Goal: Book appointment/travel/reservation

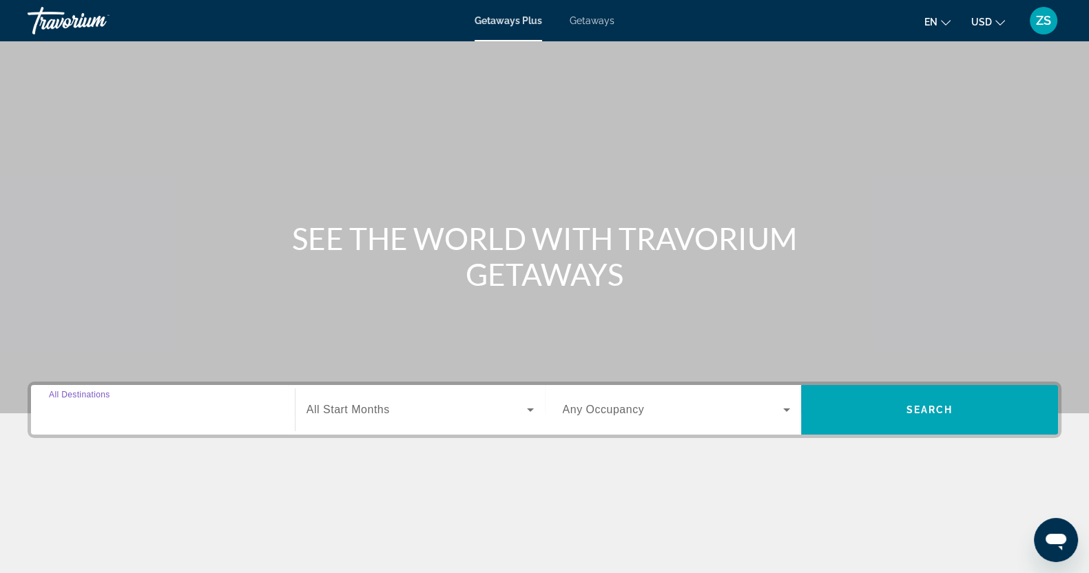
click at [178, 413] on input "Destination All Destinations" at bounding box center [163, 410] width 228 height 17
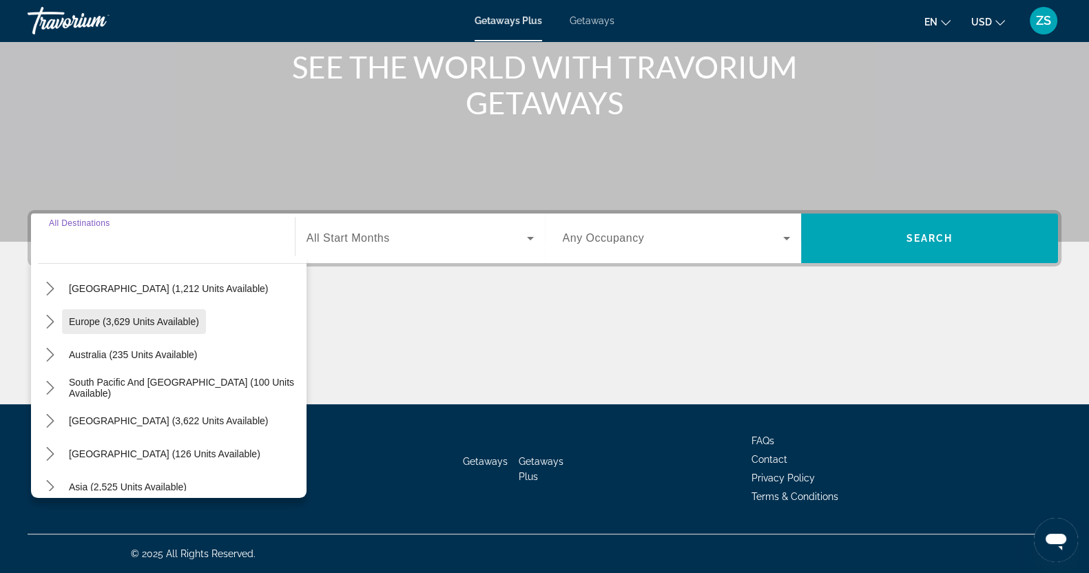
scroll to position [223, 0]
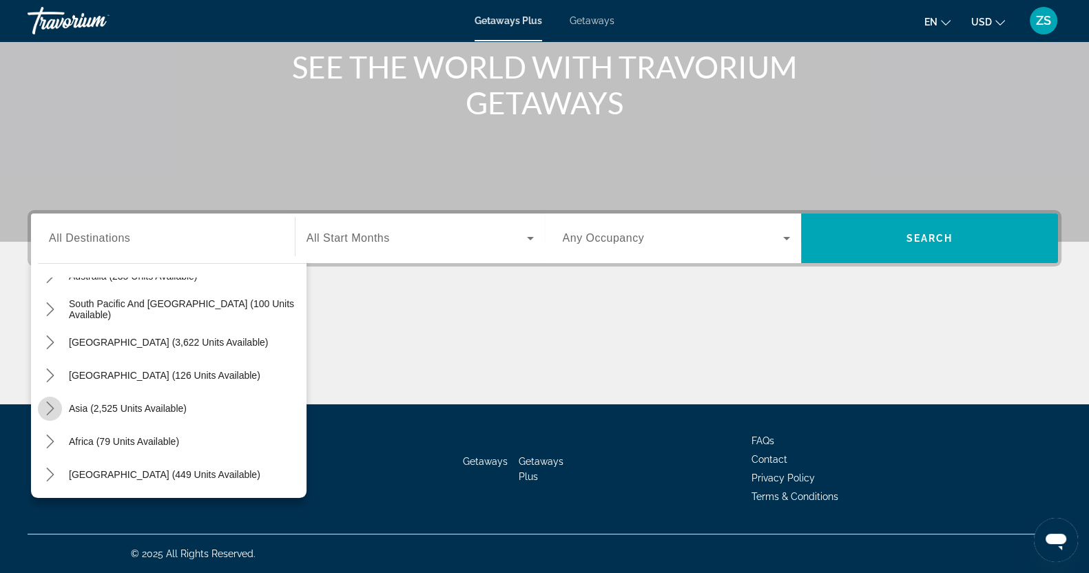
click at [48, 409] on icon "Toggle Asia (2,525 units available) submenu" at bounding box center [50, 409] width 14 height 14
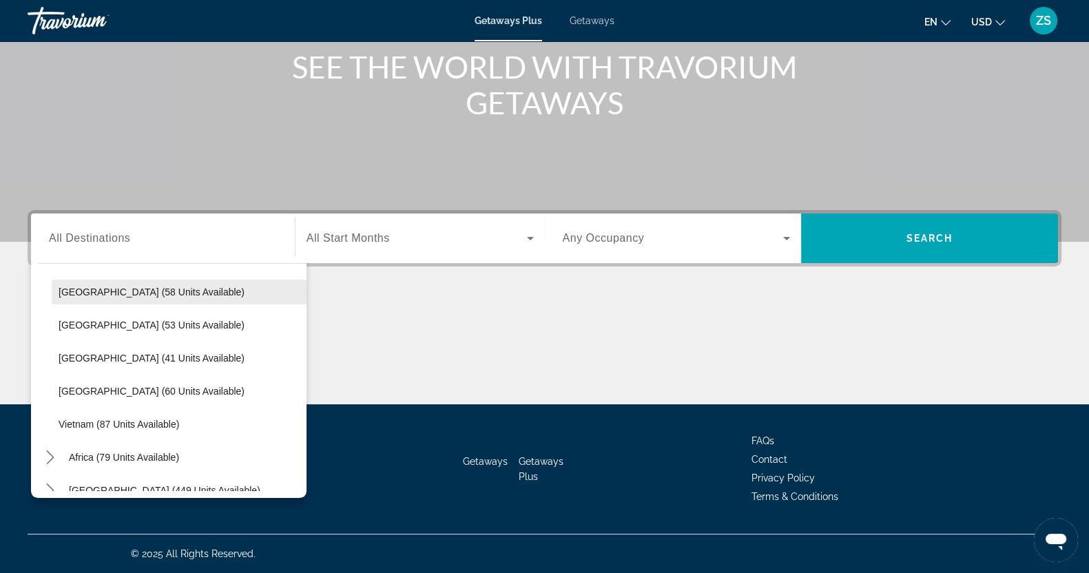
scroll to position [554, 0]
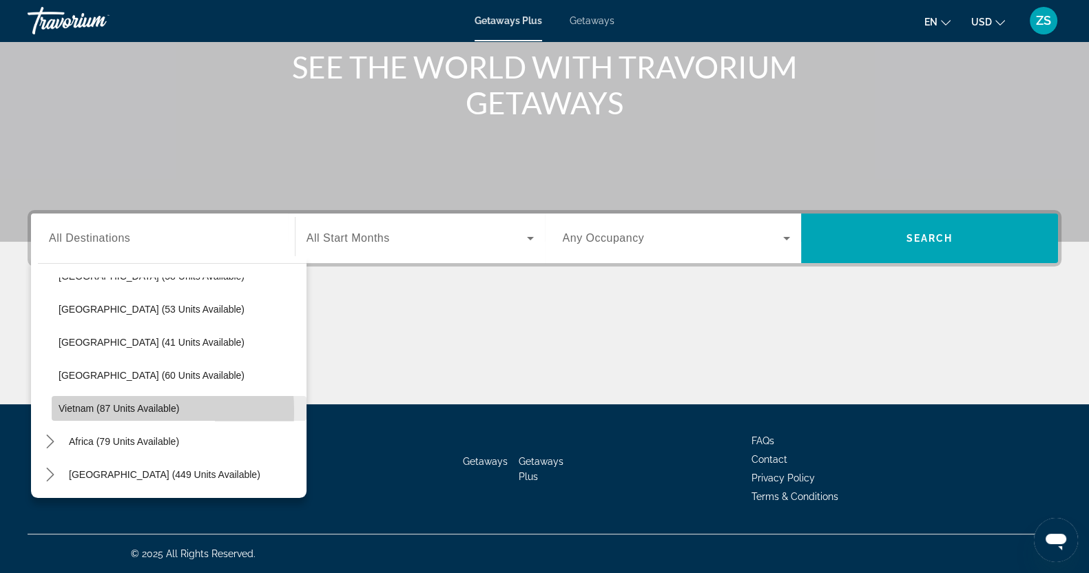
click at [79, 411] on span "Vietnam (87 units available)" at bounding box center [119, 408] width 121 height 11
type input "**********"
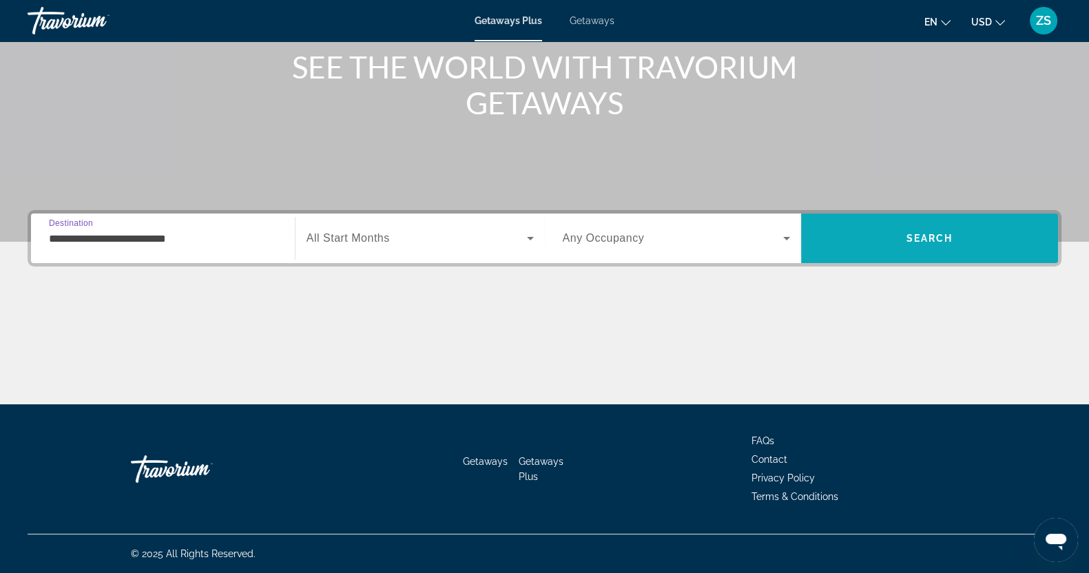
click at [925, 246] on span "Search" at bounding box center [929, 238] width 257 height 33
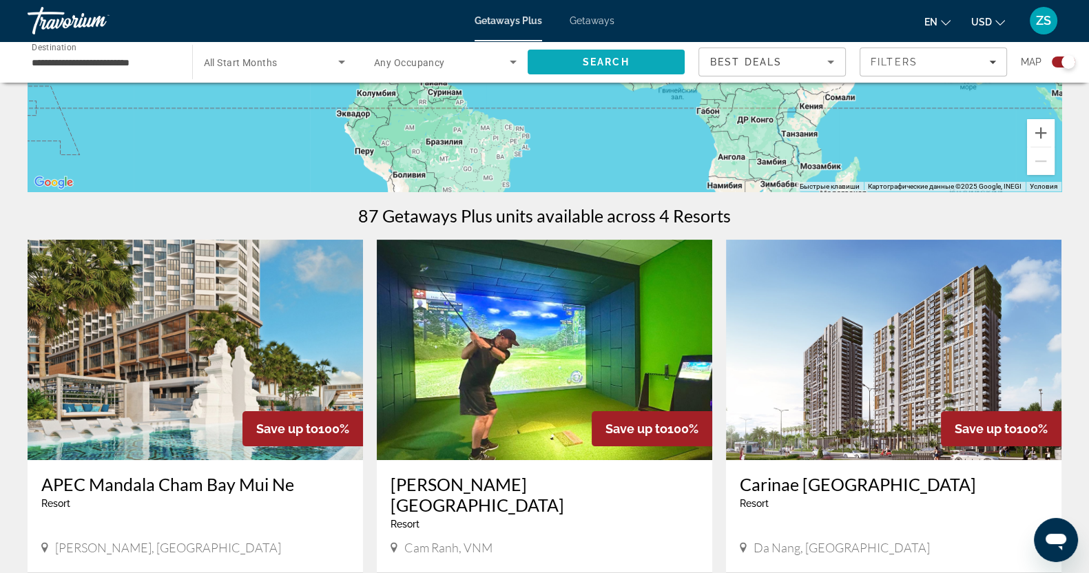
scroll to position [344, 0]
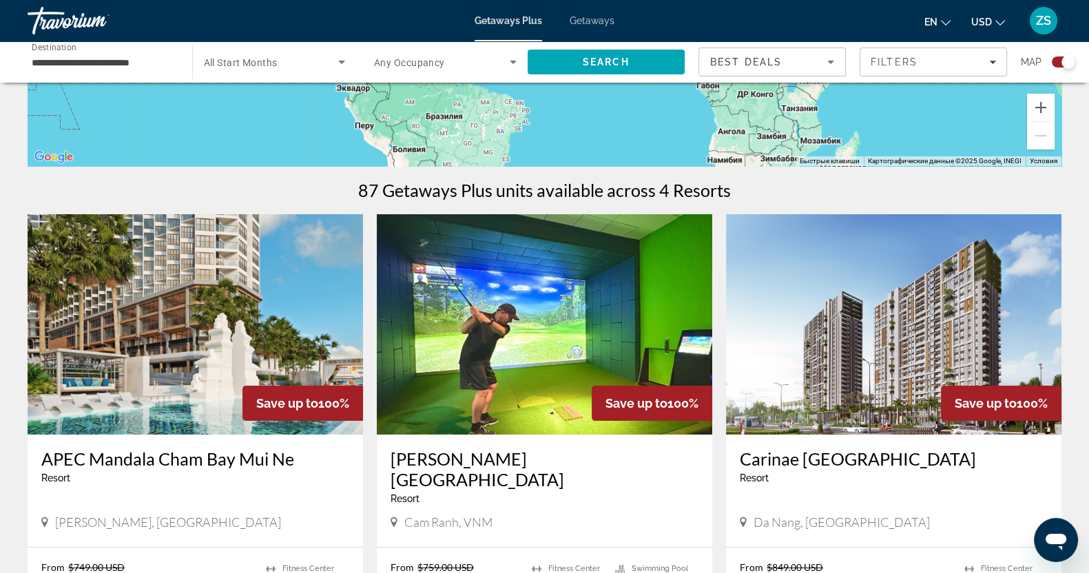
click at [589, 17] on span "Getaways" at bounding box center [592, 20] width 45 height 11
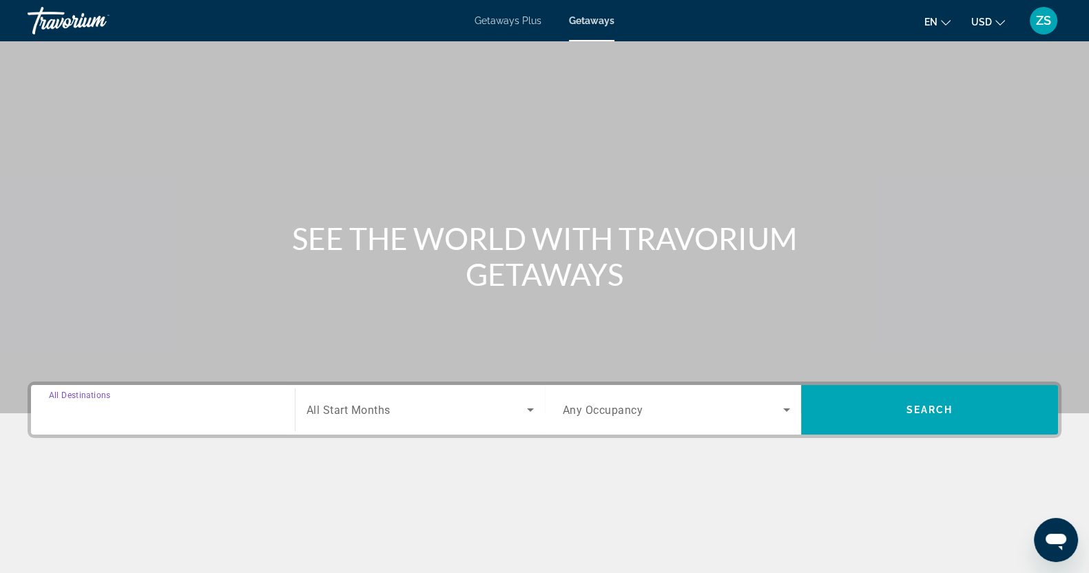
click at [117, 402] on input "Destination All Destinations" at bounding box center [163, 410] width 228 height 17
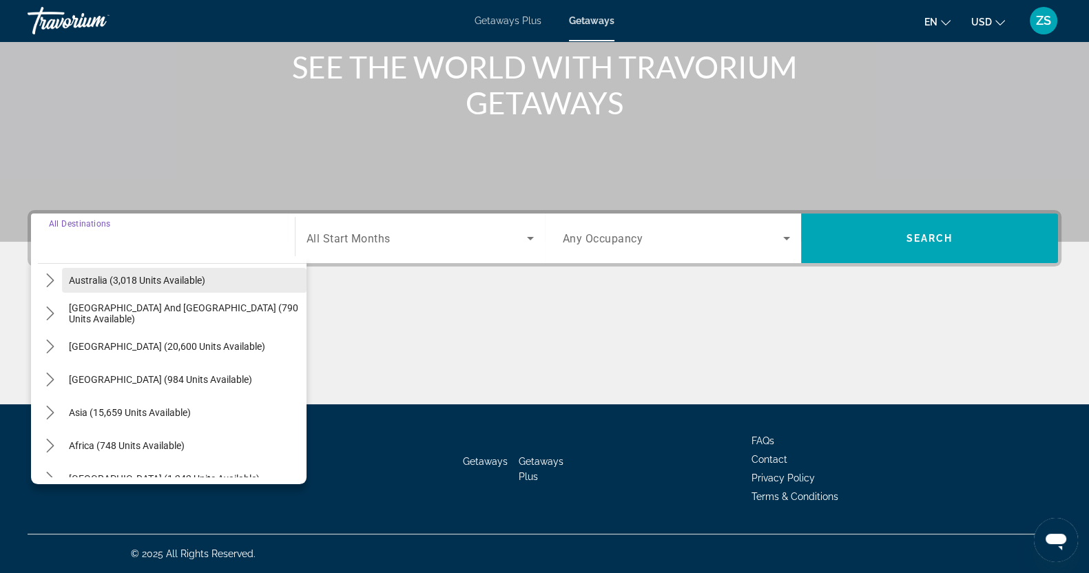
scroll to position [223, 0]
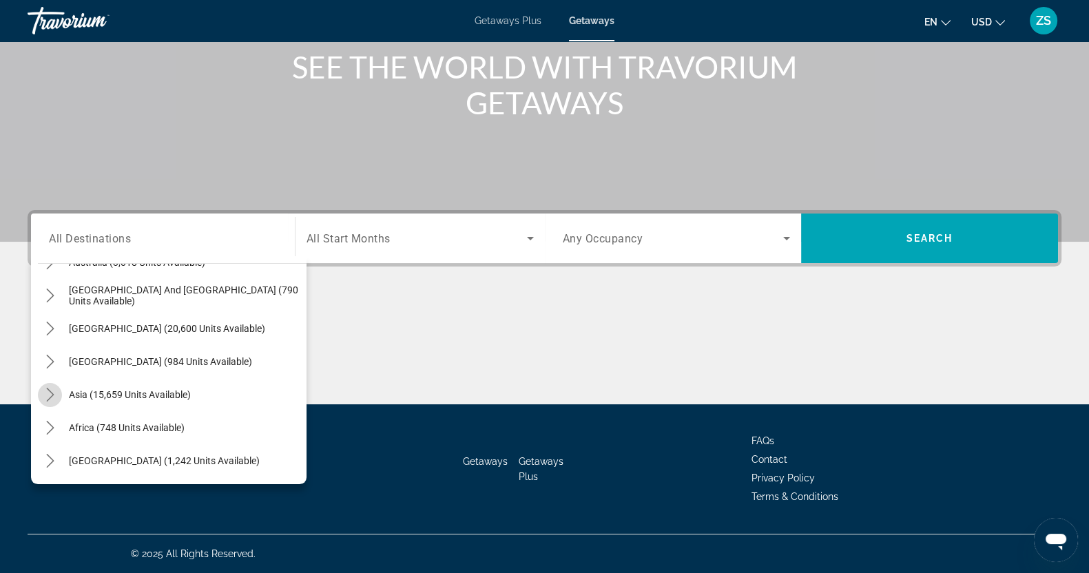
click at [48, 391] on icon "Toggle Asia (15,659 units available) submenu" at bounding box center [50, 395] width 14 height 14
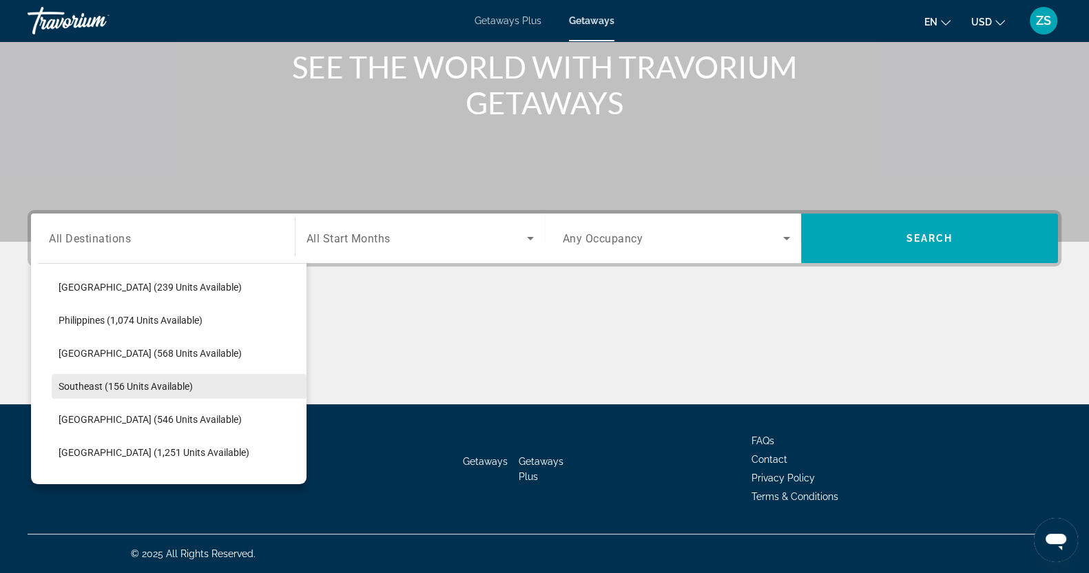
scroll to position [682, 0]
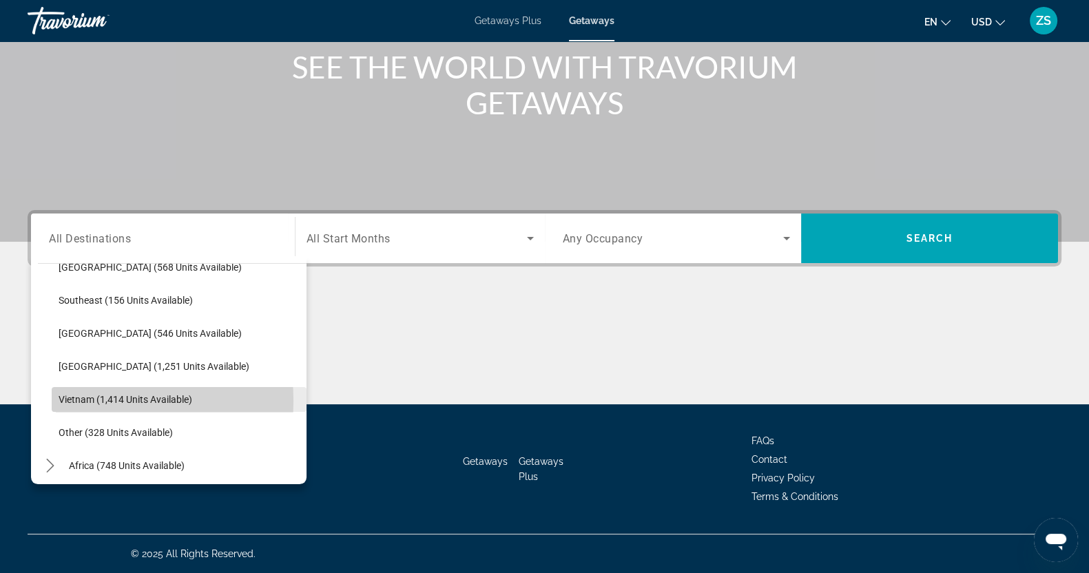
click at [87, 400] on span "Vietnam (1,414 units available)" at bounding box center [126, 399] width 134 height 11
type input "**********"
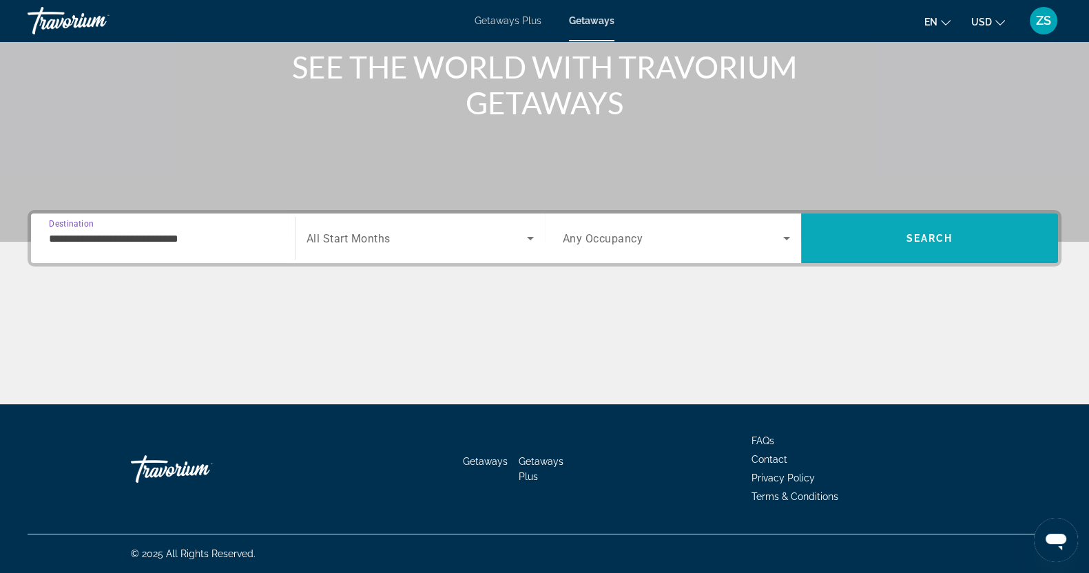
click at [927, 238] on span "Search" at bounding box center [930, 238] width 47 height 11
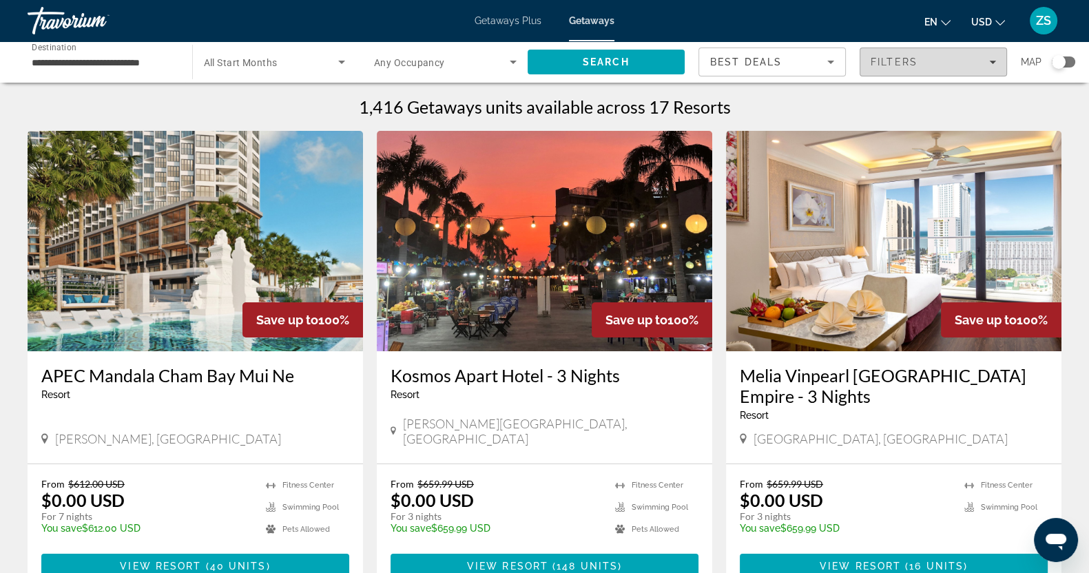
click at [991, 63] on icon "Filters" at bounding box center [993, 62] width 7 height 7
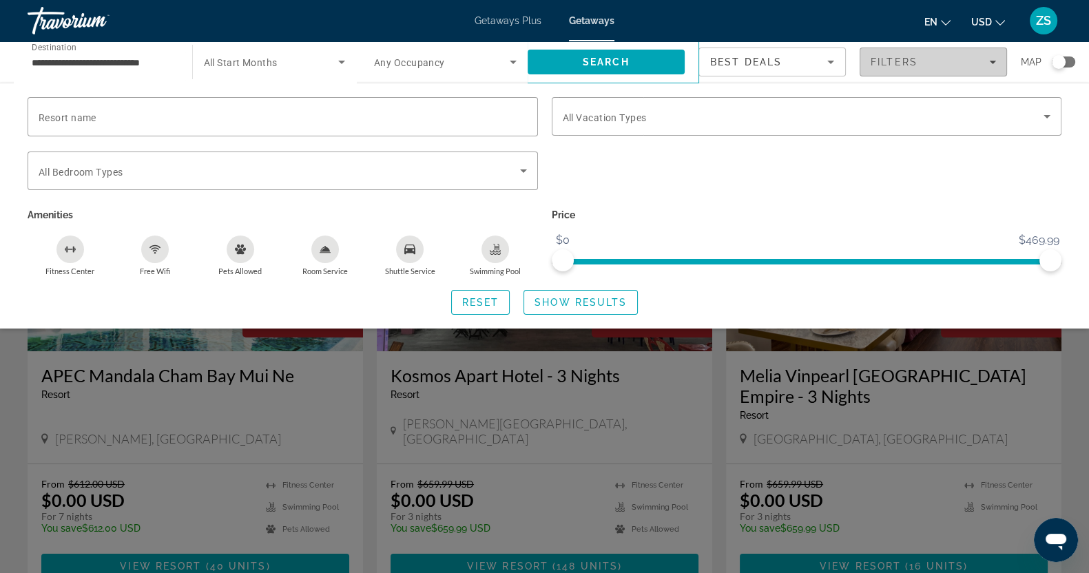
click at [995, 60] on icon "Filters" at bounding box center [993, 62] width 7 height 7
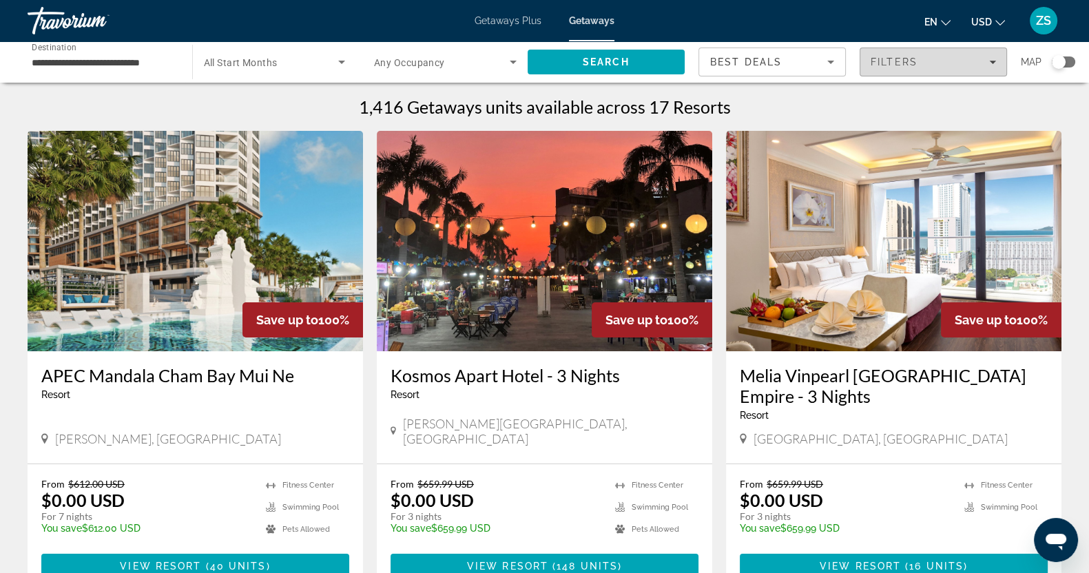
click at [994, 61] on icon "Filters" at bounding box center [993, 62] width 7 height 3
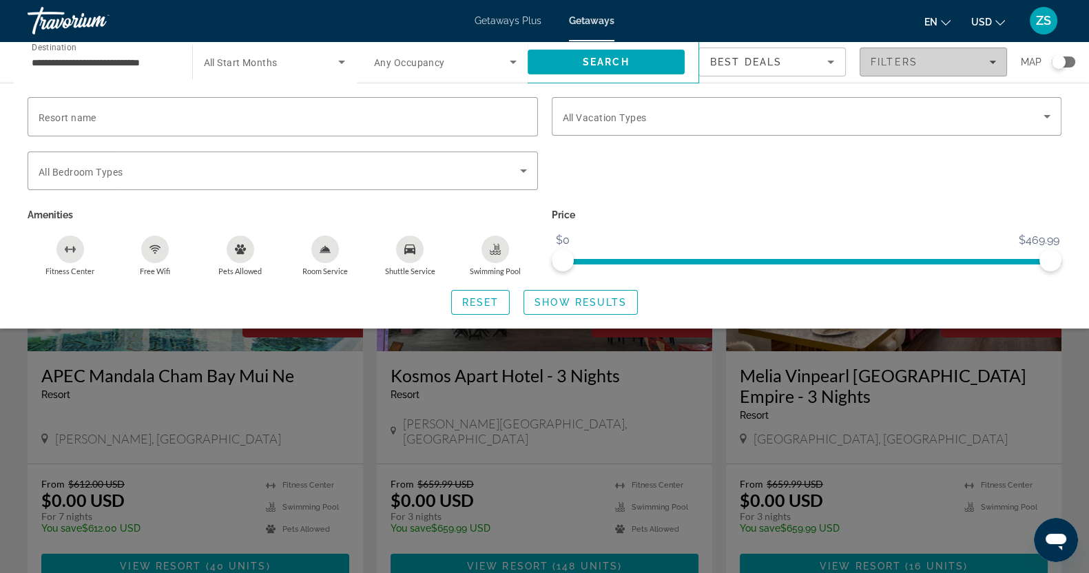
click at [994, 60] on icon "Filters" at bounding box center [993, 62] width 7 height 7
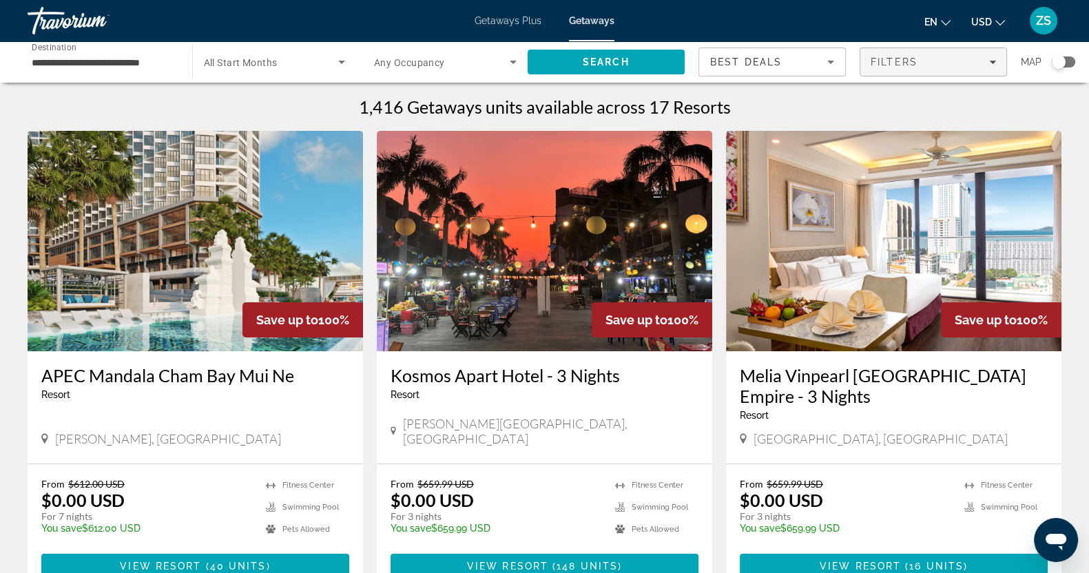
click at [994, 61] on icon "Filters" at bounding box center [993, 62] width 7 height 3
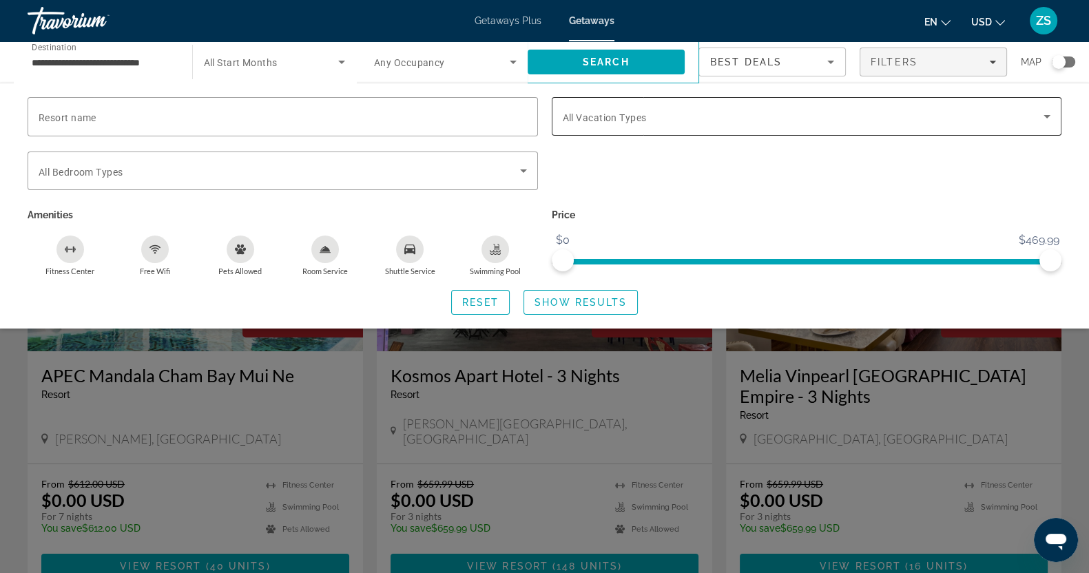
click at [1050, 111] on icon "Search widget" at bounding box center [1047, 116] width 17 height 17
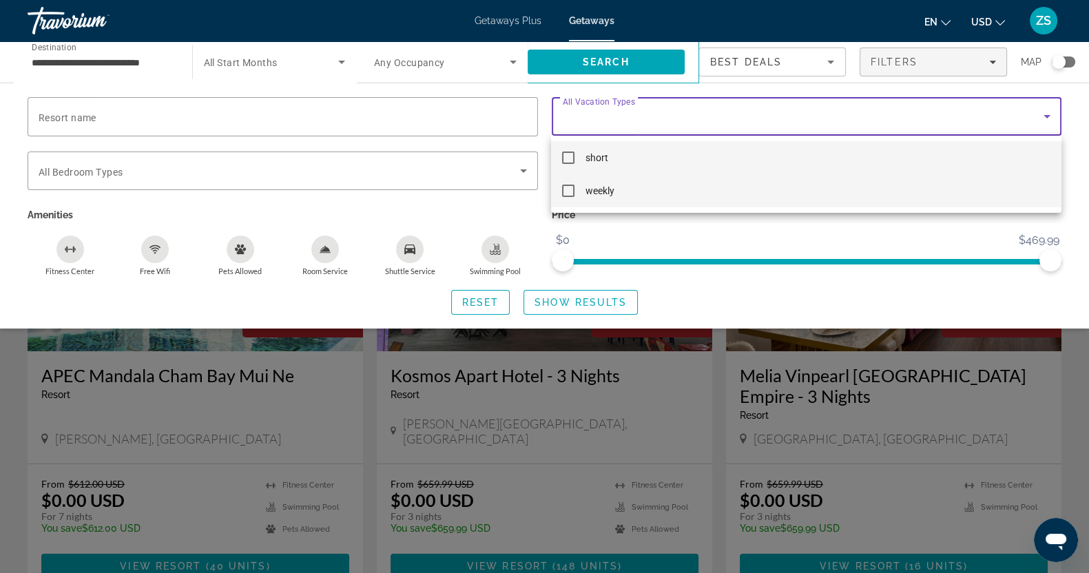
click at [575, 192] on mat-pseudo-checkbox at bounding box center [568, 191] width 12 height 12
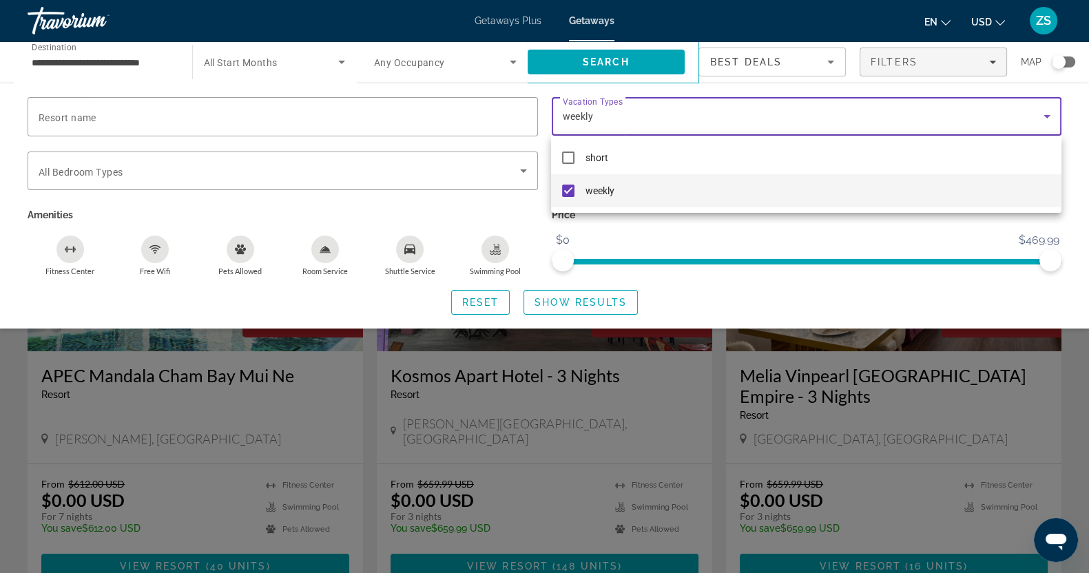
click at [567, 305] on div at bounding box center [544, 286] width 1089 height 573
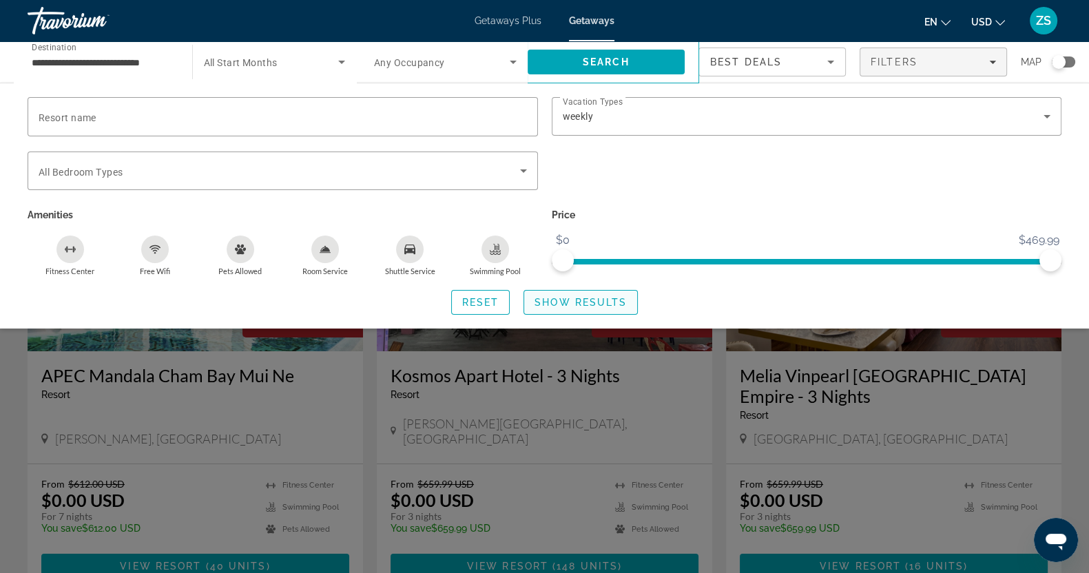
click at [565, 305] on span "Show Results" at bounding box center [581, 302] width 92 height 11
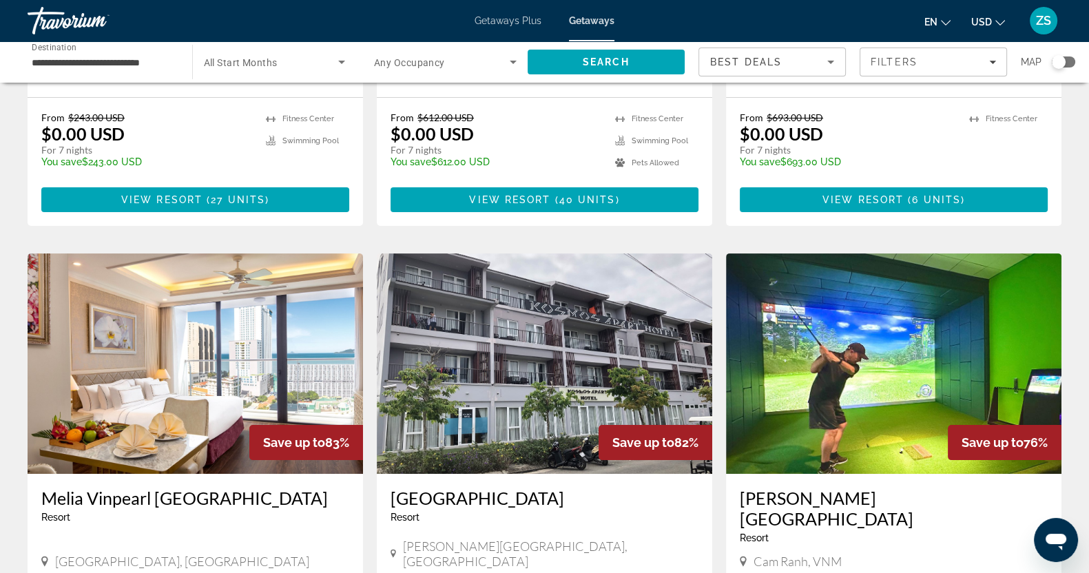
scroll to position [431, 0]
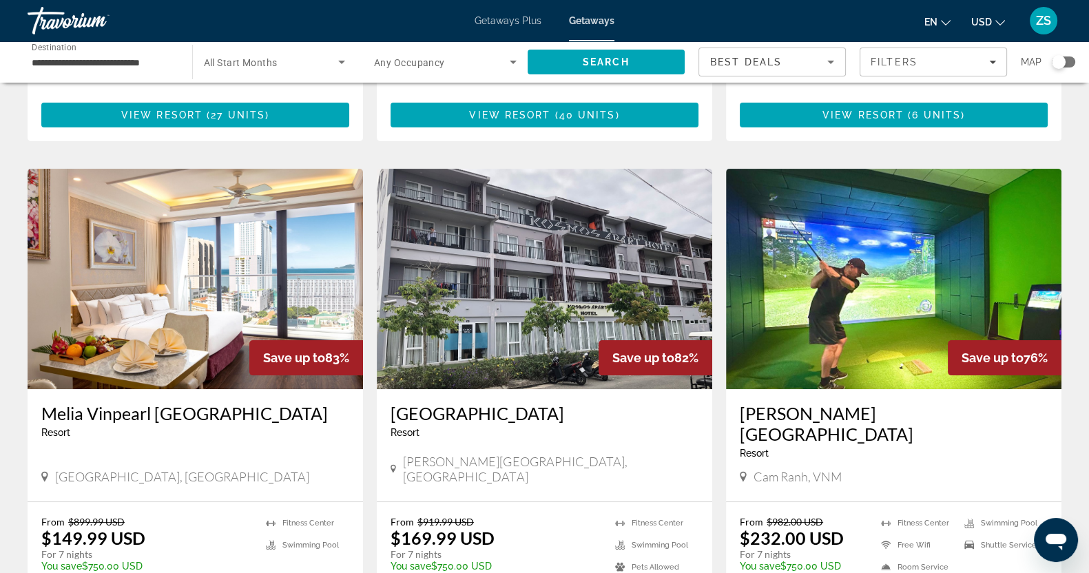
click at [910, 253] on img "Main content" at bounding box center [894, 279] width 336 height 221
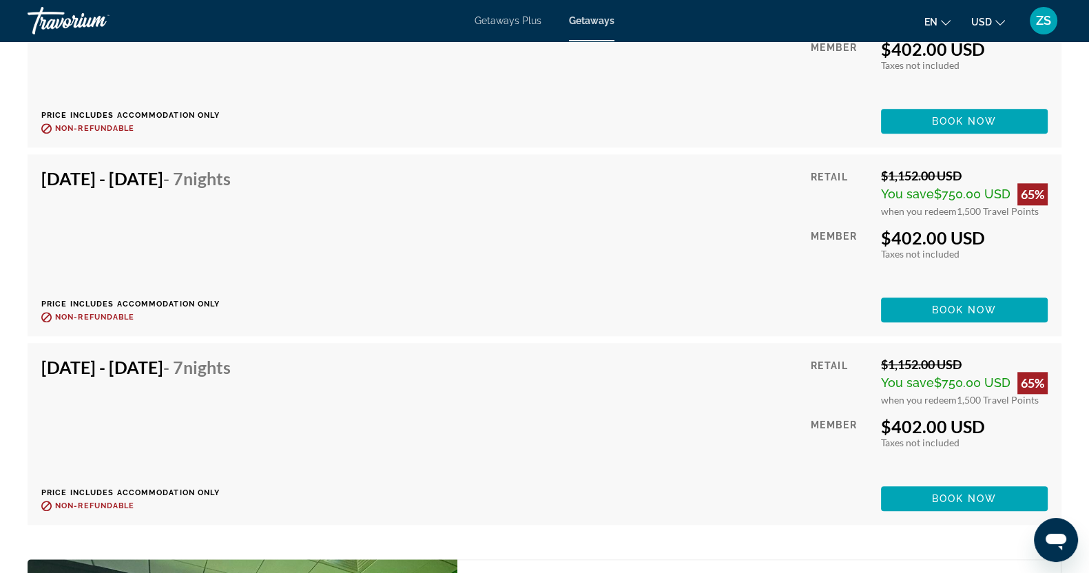
scroll to position [8269, 0]
